Goal: Entertainment & Leisure: Consume media (video, audio)

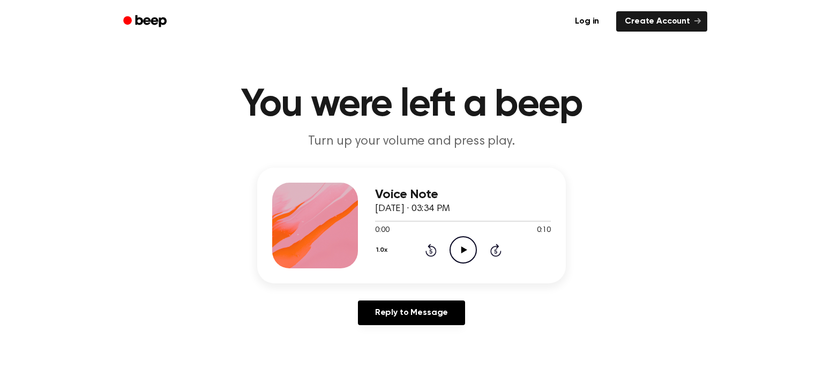
click at [463, 254] on icon "Play Audio" at bounding box center [463, 249] width 27 height 27
click at [467, 246] on icon "Pause Audio" at bounding box center [463, 249] width 27 height 27
click at [468, 252] on icon "Play Audio" at bounding box center [463, 249] width 27 height 27
click at [427, 251] on icon at bounding box center [431, 250] width 11 height 13
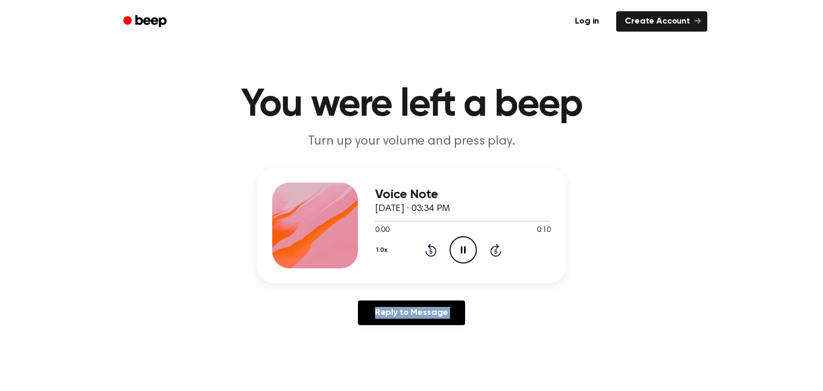
click at [427, 251] on icon at bounding box center [431, 250] width 11 height 13
click at [470, 256] on icon "Play Audio" at bounding box center [463, 249] width 27 height 27
click at [454, 254] on icon "Play Audio" at bounding box center [463, 249] width 27 height 27
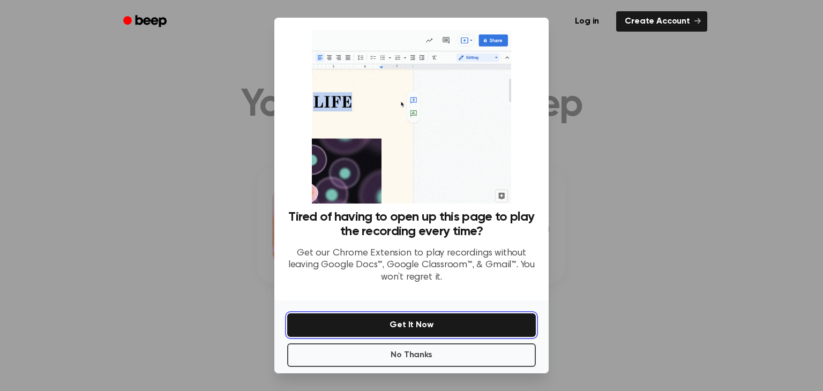
click at [454, 331] on button "Get It Now" at bounding box center [411, 326] width 249 height 24
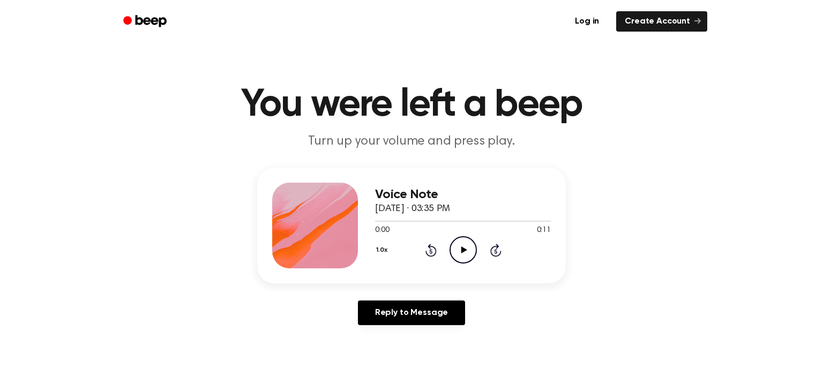
click at [460, 244] on icon "Play Audio" at bounding box center [463, 249] width 27 height 27
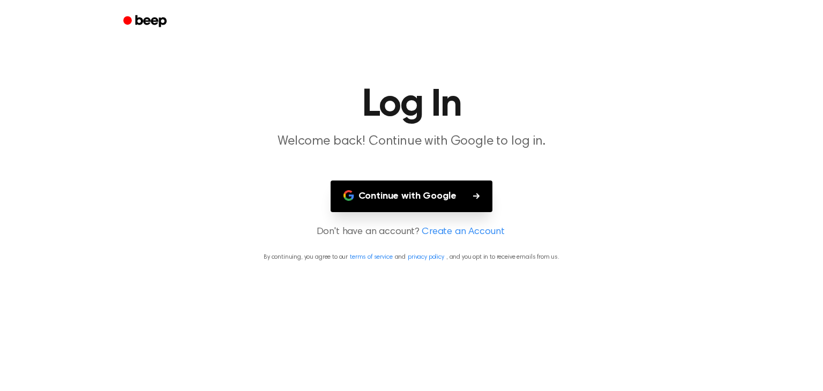
click at [464, 202] on button "Continue with Google" at bounding box center [412, 197] width 162 height 32
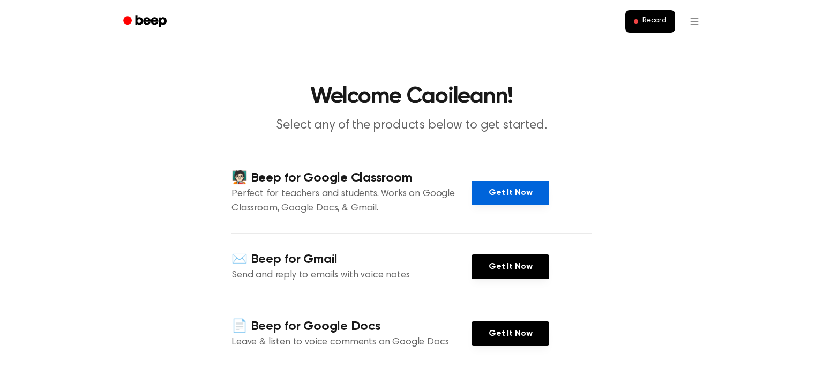
click at [492, 187] on link "Get It Now" at bounding box center [511, 193] width 78 height 25
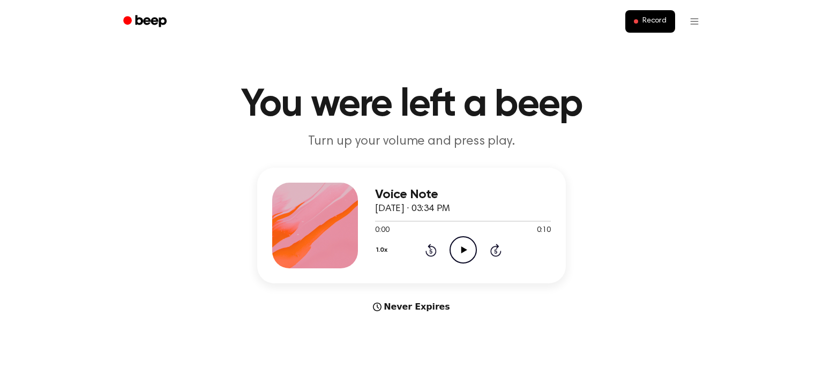
click at [456, 255] on icon "Play Audio" at bounding box center [463, 249] width 27 height 27
click at [468, 253] on icon "Play Audio" at bounding box center [463, 249] width 27 height 27
click at [381, 249] on button "1.0x" at bounding box center [383, 250] width 16 height 18
click at [392, 297] on span "0.8x" at bounding box center [392, 294] width 13 height 11
click at [436, 246] on div "0.8x Rewind 5 seconds Pause Audio Skip 5 seconds" at bounding box center [463, 249] width 176 height 27
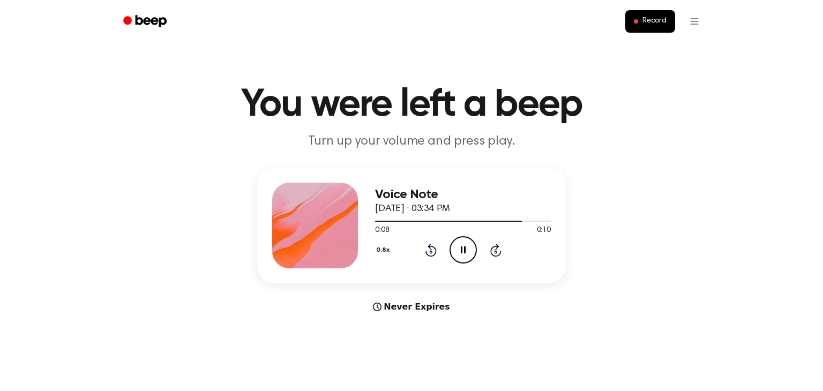
click at [436, 247] on icon "Rewind 5 seconds" at bounding box center [431, 250] width 12 height 14
click at [436, 254] on icon "Rewind 5 seconds" at bounding box center [431, 250] width 12 height 14
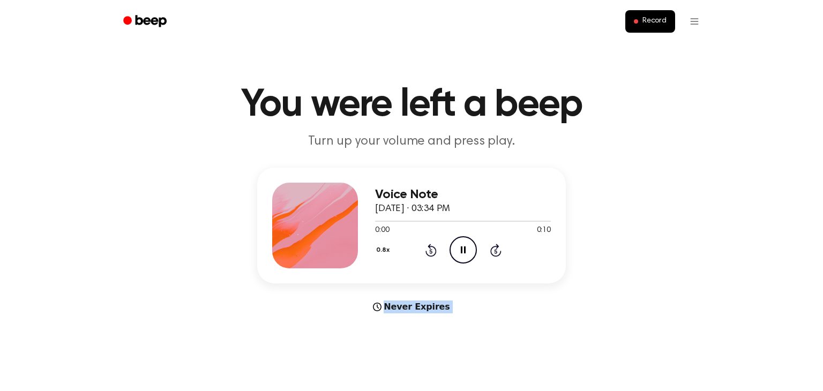
click at [436, 254] on icon "Rewind 5 seconds" at bounding box center [431, 250] width 12 height 14
click at [436, 251] on icon at bounding box center [431, 250] width 11 height 13
click at [432, 251] on icon "Rewind 5 seconds" at bounding box center [431, 250] width 12 height 14
click at [388, 254] on button "0.8x" at bounding box center [384, 250] width 18 height 18
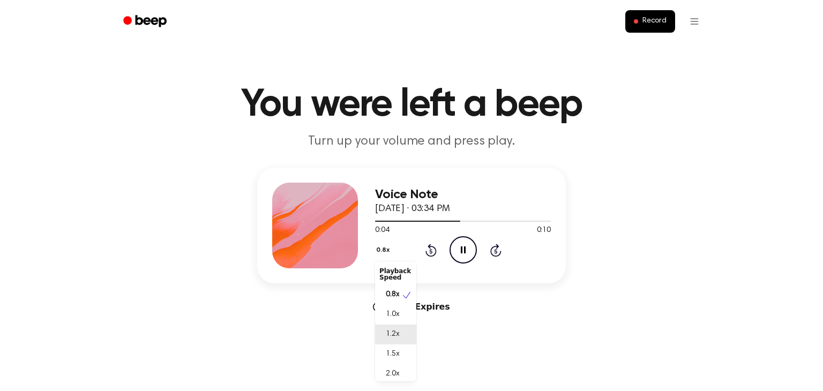
click at [386, 336] on span "1.2x" at bounding box center [392, 334] width 13 height 11
click at [426, 252] on icon at bounding box center [431, 250] width 11 height 13
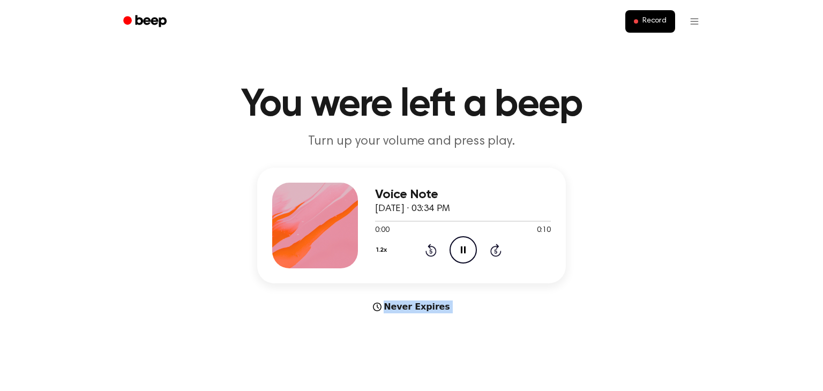
click at [426, 252] on icon at bounding box center [431, 250] width 11 height 13
click at [433, 248] on icon "Rewind 5 seconds" at bounding box center [431, 250] width 12 height 14
click at [428, 254] on icon at bounding box center [431, 250] width 11 height 13
click at [473, 248] on icon "Play Audio" at bounding box center [463, 249] width 27 height 27
click at [467, 247] on icon "Pause Audio" at bounding box center [463, 249] width 27 height 27
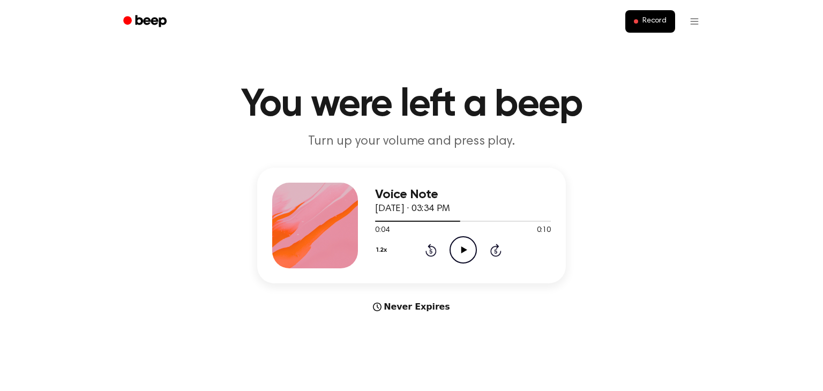
click at [466, 241] on icon "Play Audio" at bounding box center [463, 249] width 27 height 27
click at [435, 248] on icon "Rewind 5 seconds" at bounding box center [431, 250] width 12 height 14
click at [432, 247] on icon "Rewind 5 seconds" at bounding box center [431, 250] width 12 height 14
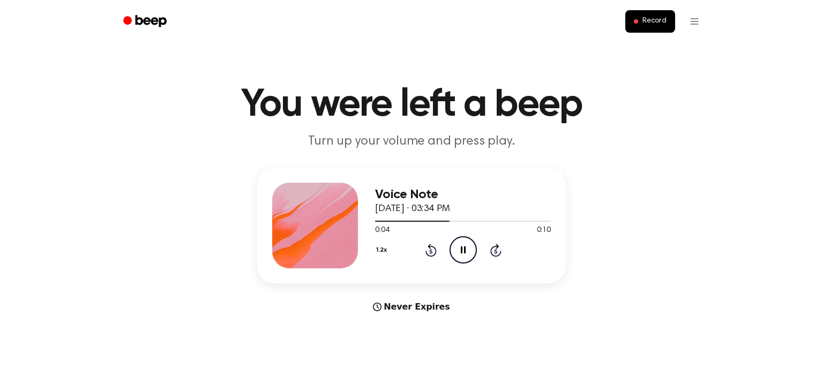
click at [432, 247] on icon "Rewind 5 seconds" at bounding box center [431, 250] width 12 height 14
click at [460, 250] on icon "Pause Audio" at bounding box center [463, 249] width 27 height 27
click at [432, 247] on icon at bounding box center [431, 250] width 11 height 13
click at [458, 246] on icon "Play Audio" at bounding box center [463, 249] width 27 height 27
click at [429, 249] on icon "Rewind 5 seconds" at bounding box center [431, 250] width 12 height 14
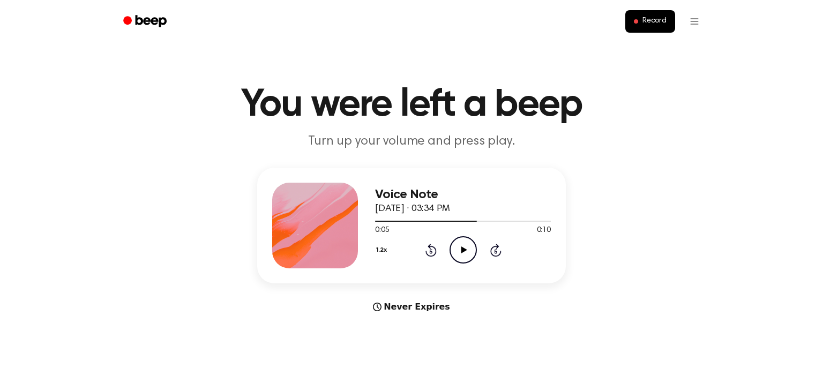
click at [429, 249] on icon "Rewind 5 seconds" at bounding box center [431, 250] width 12 height 14
click at [463, 252] on icon at bounding box center [464, 250] width 6 height 7
click at [463, 252] on icon "Pause Audio" at bounding box center [463, 249] width 27 height 27
click at [444, 234] on div "0:04 0:10" at bounding box center [463, 230] width 176 height 11
click at [451, 242] on icon "Play Audio" at bounding box center [463, 249] width 27 height 27
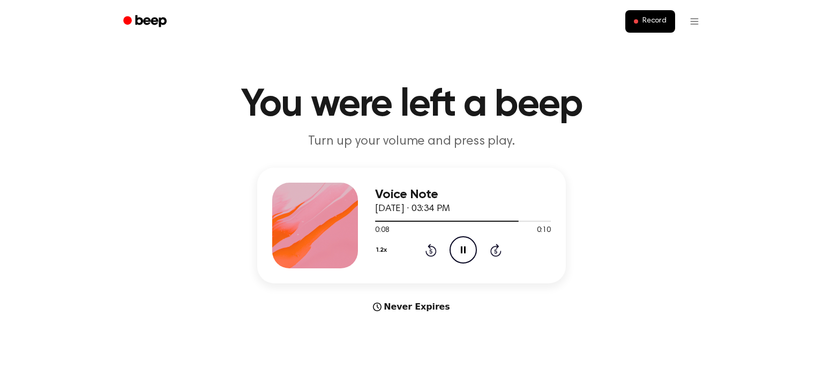
click at [426, 254] on icon at bounding box center [431, 250] width 11 height 13
click at [467, 250] on icon "Pause Audio" at bounding box center [463, 249] width 27 height 27
click at [466, 249] on icon "Play Audio" at bounding box center [463, 249] width 27 height 27
